Goal: Task Accomplishment & Management: Manage account settings

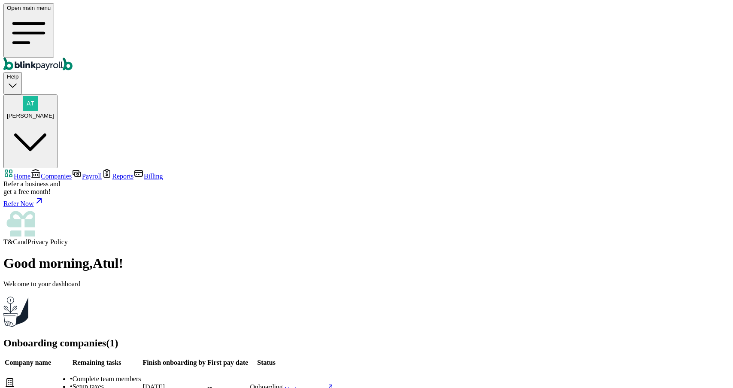
click at [543, 12] on div "Open main menu Help [PERSON_NAME]" at bounding box center [366, 85] width 726 height 165
click at [38, 96] on img "button" at bounding box center [30, 103] width 15 height 15
click at [144, 173] on span "Billing" at bounding box center [153, 176] width 19 height 7
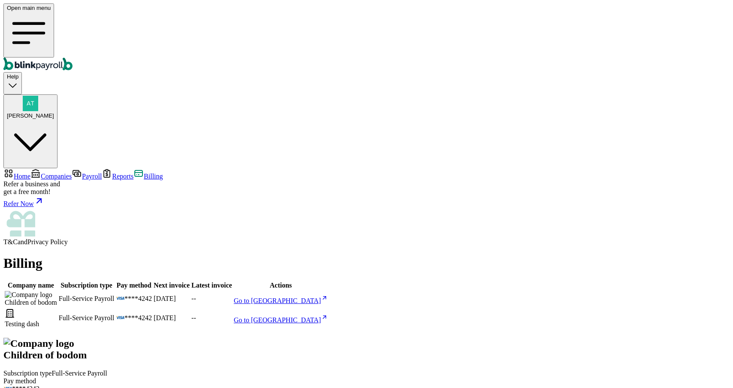
click at [321, 297] on span "Go to [GEOGRAPHIC_DATA]" at bounding box center [277, 300] width 87 height 7
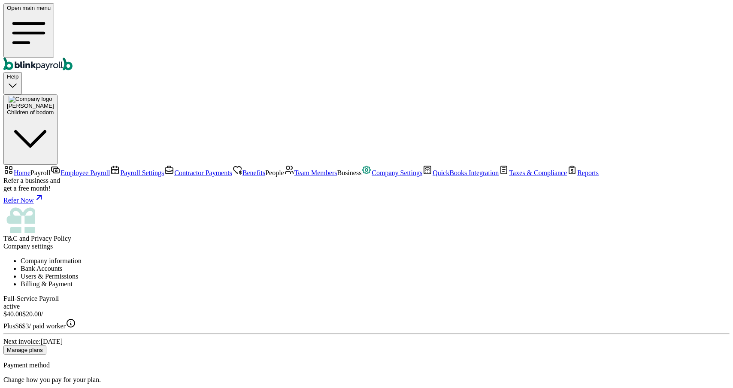
click at [297, 273] on li "Users & Permissions" at bounding box center [375, 277] width 709 height 8
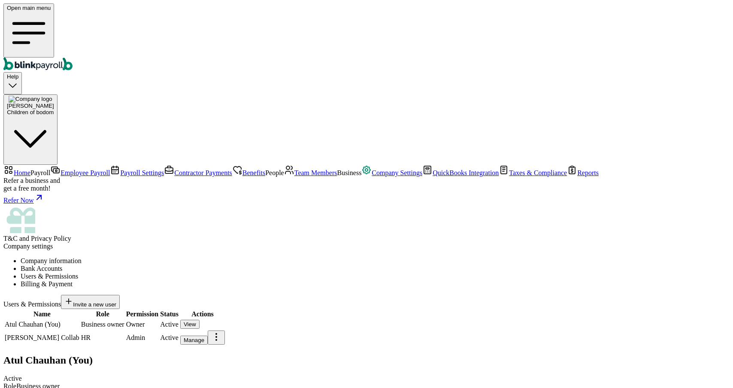
click at [208, 336] on button "Manage" at bounding box center [193, 340] width 27 height 9
click at [120, 295] on button "Invite a new user" at bounding box center [90, 302] width 59 height 14
